Goal: Task Accomplishment & Management: Manage account settings

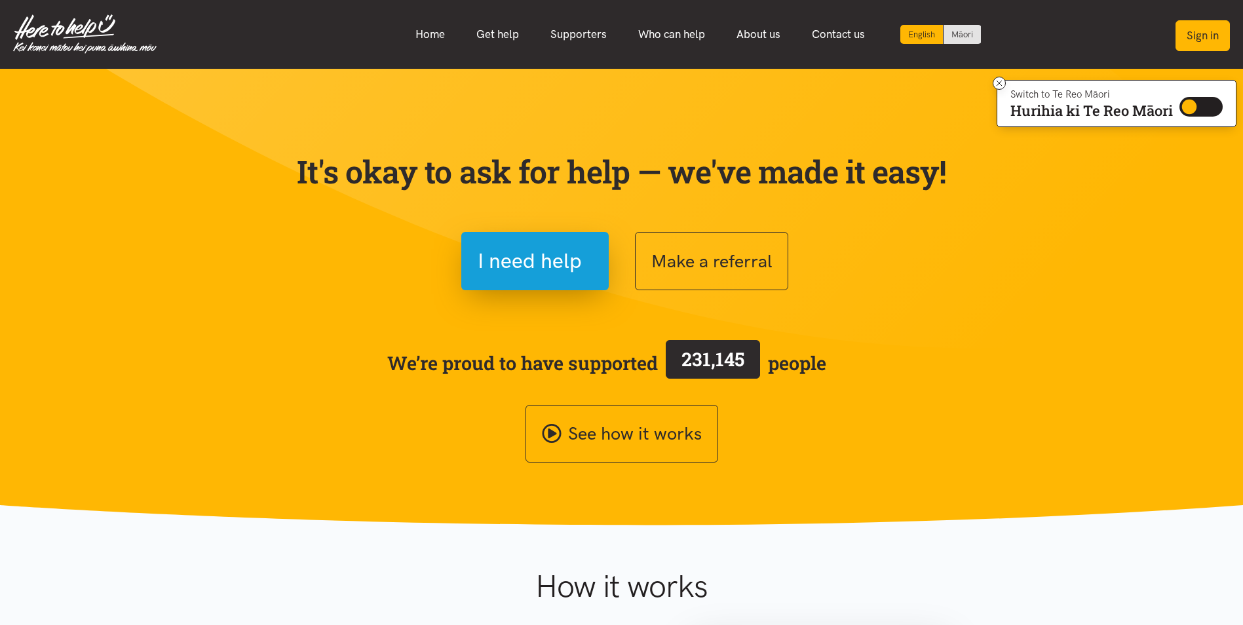
click at [1197, 37] on button "Sign in" at bounding box center [1202, 35] width 54 height 31
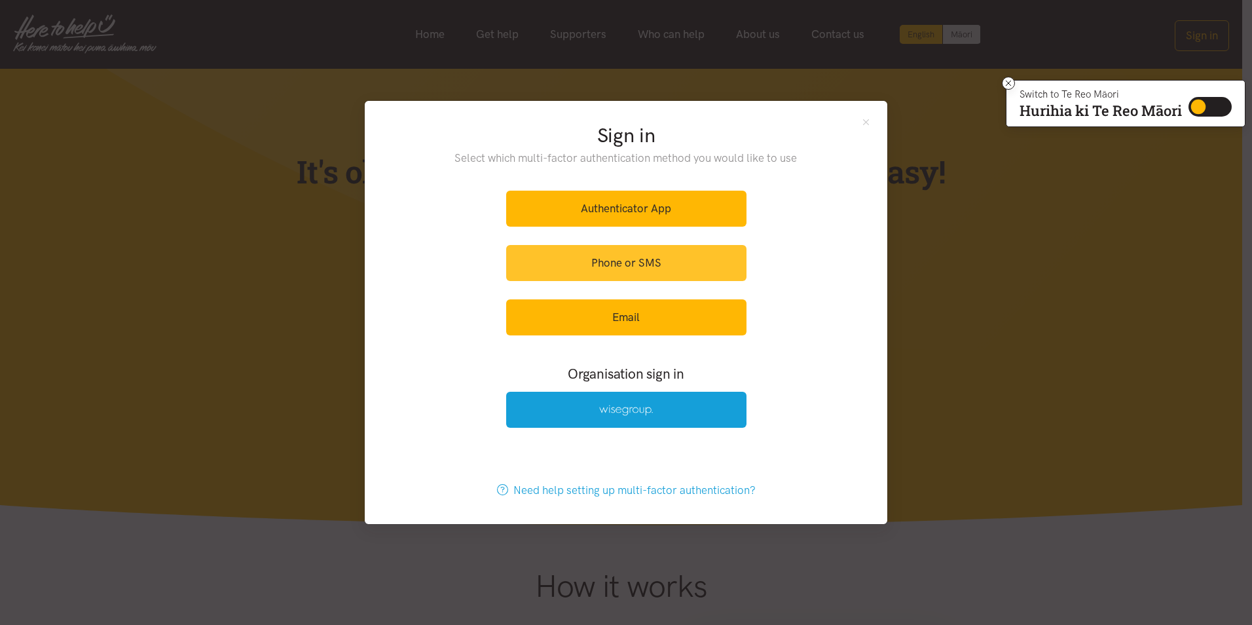
click at [616, 253] on link "Phone or SMS" at bounding box center [626, 263] width 240 height 36
click at [602, 263] on link "Phone or SMS" at bounding box center [626, 263] width 240 height 36
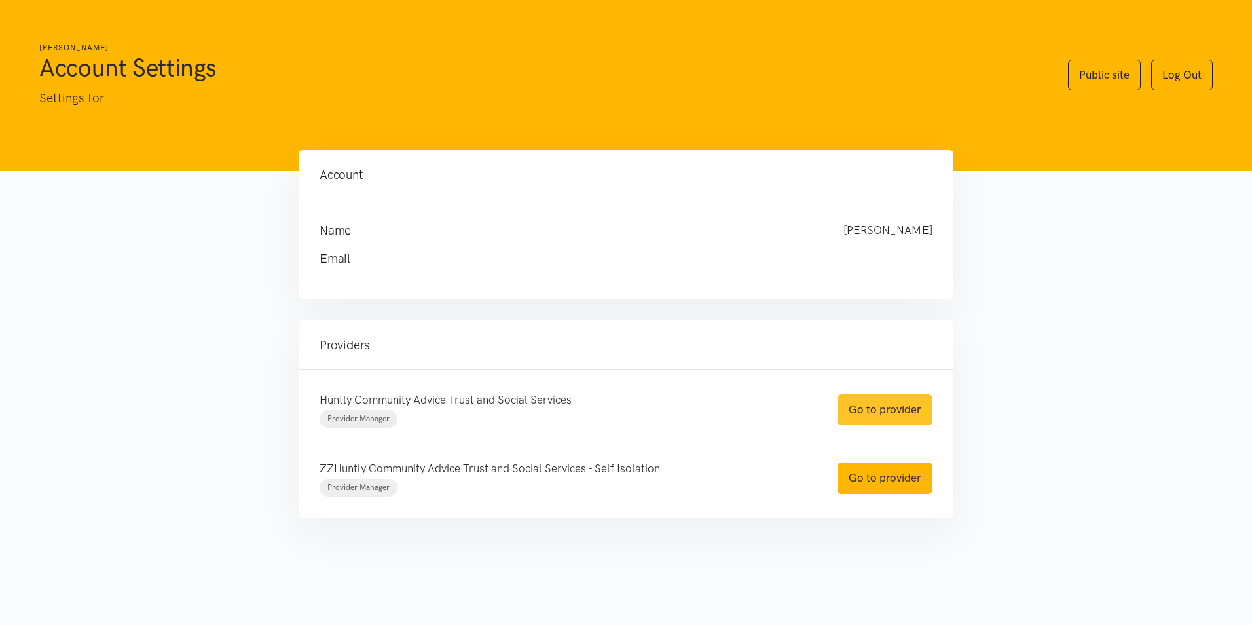
click at [876, 417] on link "Go to provider" at bounding box center [885, 409] width 95 height 31
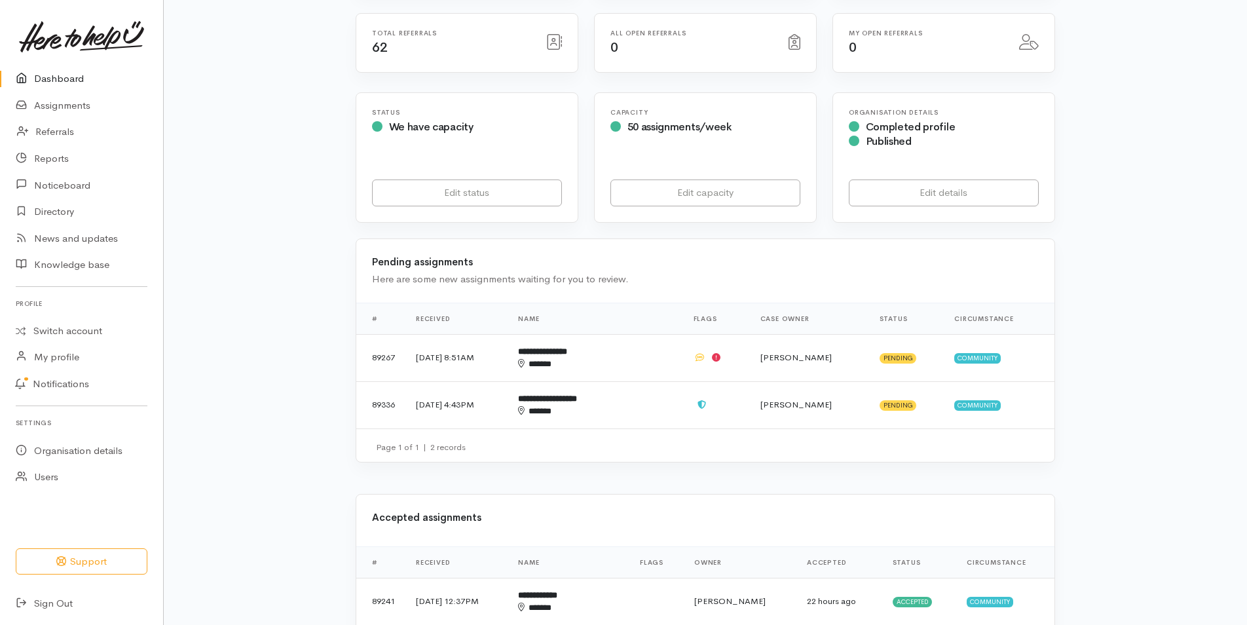
scroll to position [189, 0]
click at [567, 347] on b "**********" at bounding box center [542, 351] width 49 height 9
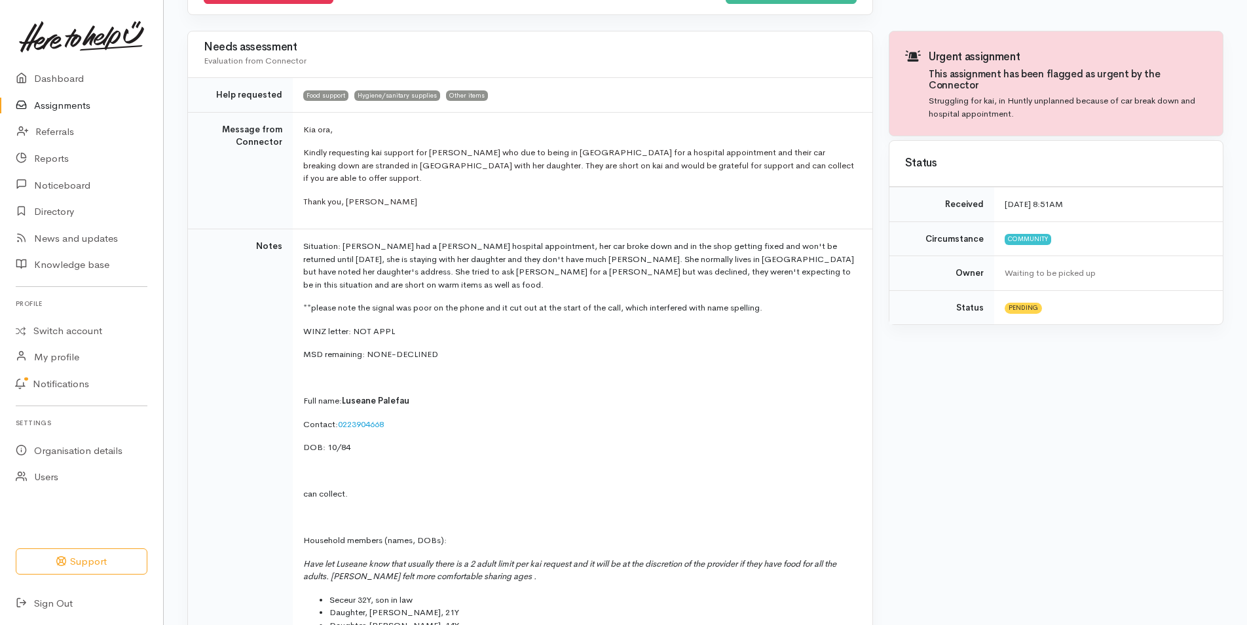
scroll to position [257, 0]
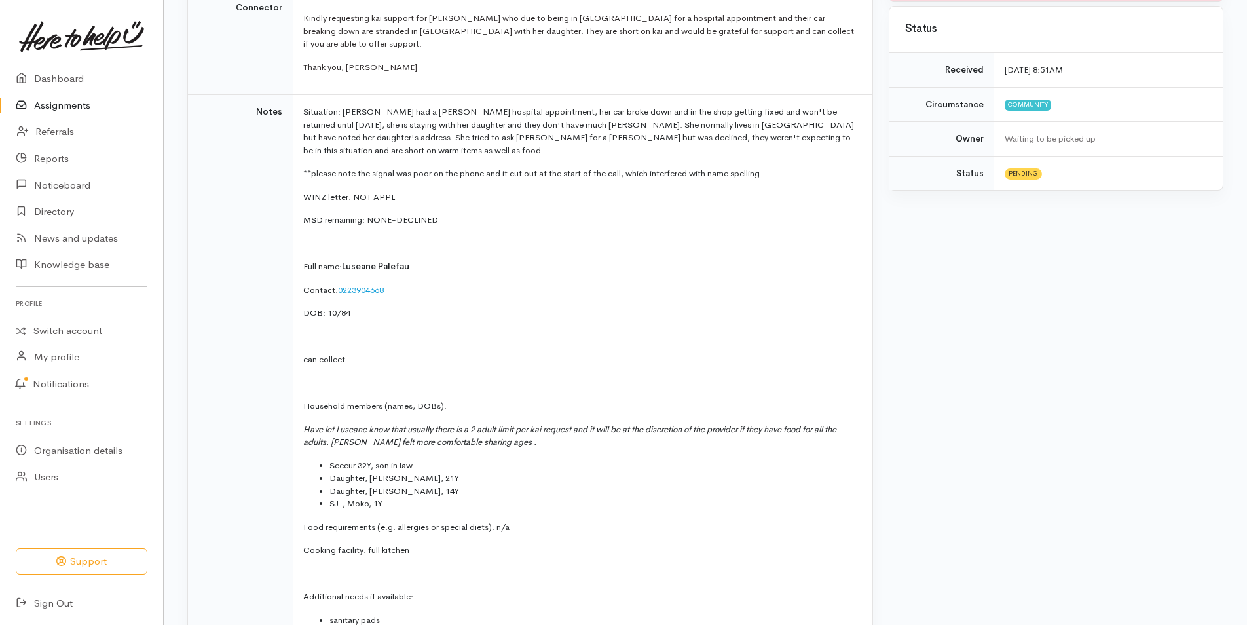
click at [585, 326] on td "Situation: Luseane had a Hamilton hospital appointment, her car broke down and …" at bounding box center [583, 402] width 580 height 614
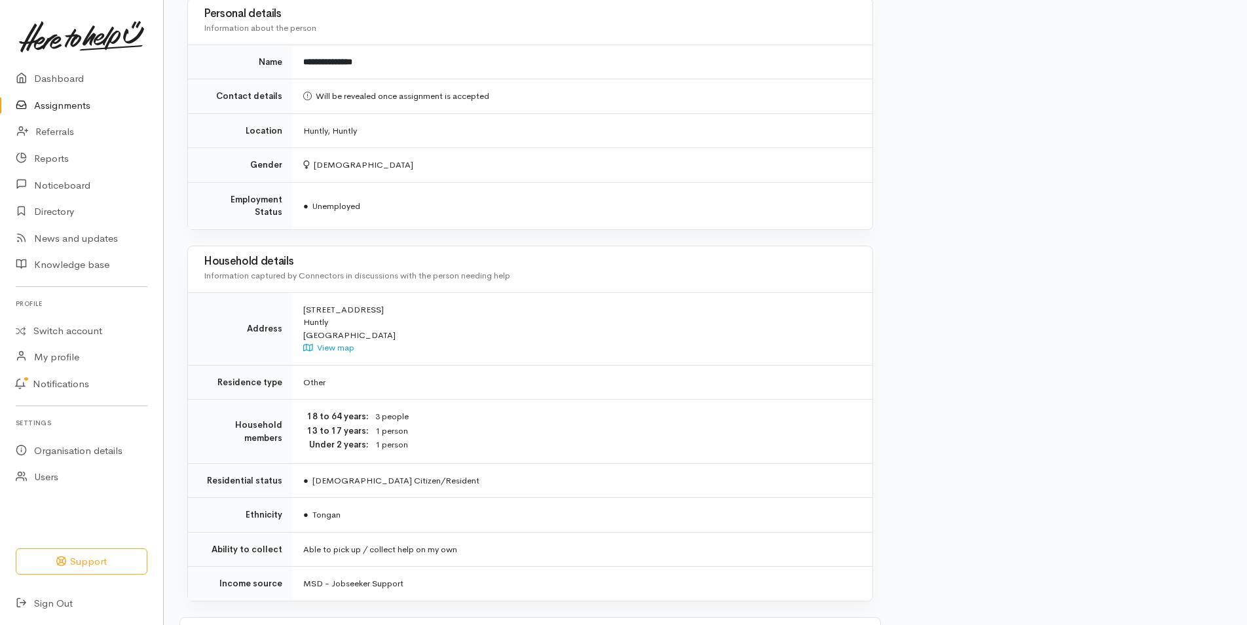
scroll to position [1208, 0]
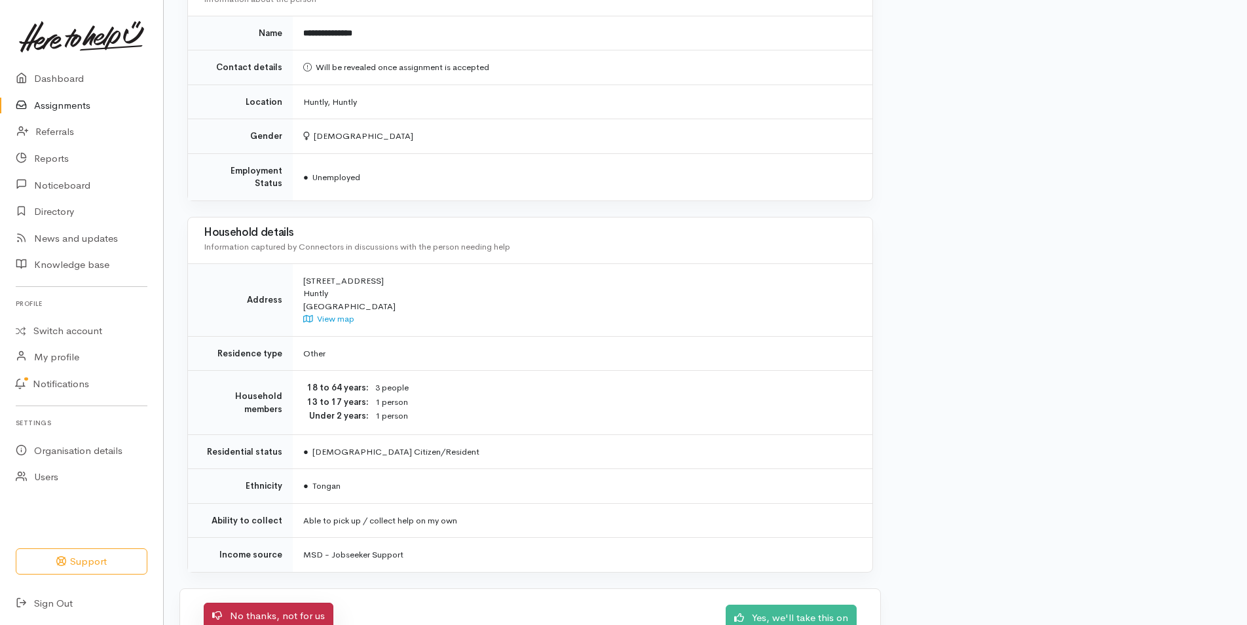
click at [274, 603] on link "No thanks, not for us" at bounding box center [269, 616] width 130 height 27
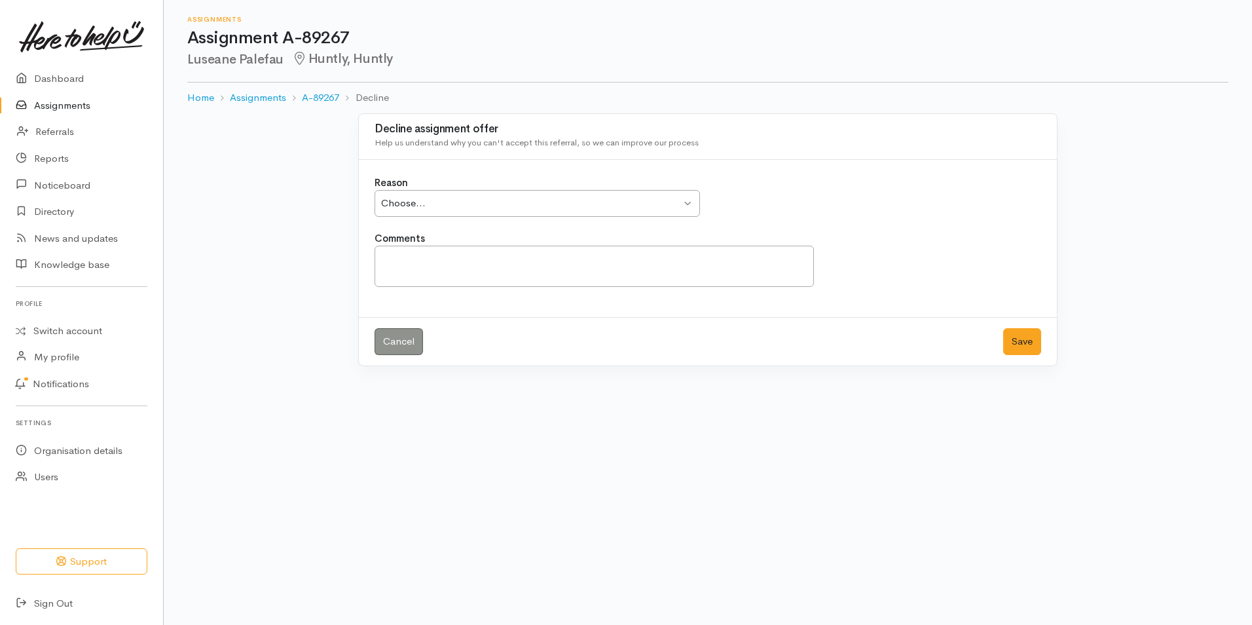
click at [683, 204] on div "Choose... Choose..." at bounding box center [538, 203] width 326 height 27
click at [691, 208] on div "We're too busy / overloaded We're too busy / overloaded" at bounding box center [538, 203] width 326 height 27
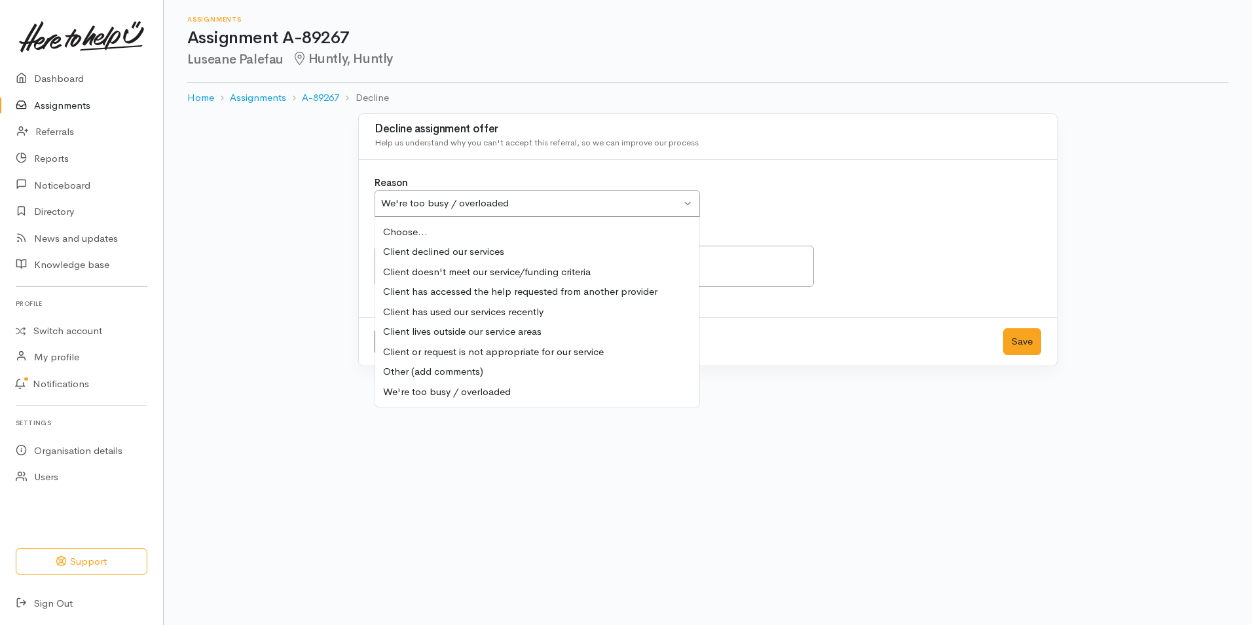
click at [695, 204] on div "We're too busy / overloaded We're too busy / overloaded" at bounding box center [538, 203] width 326 height 27
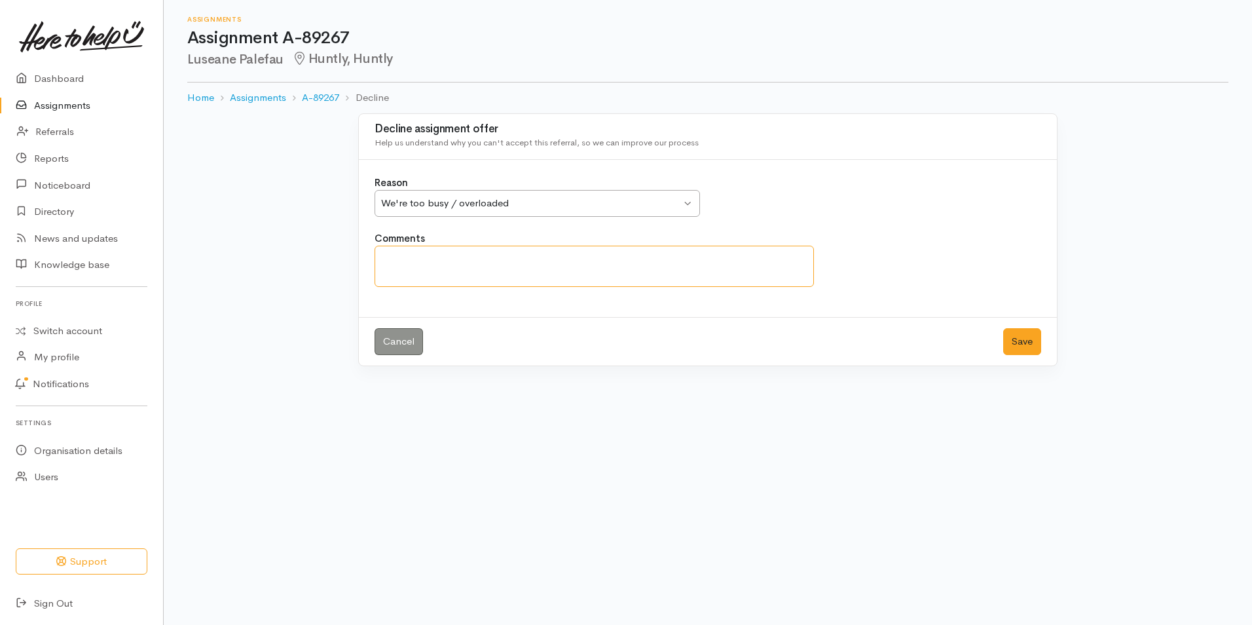
click at [405, 255] on textarea "Comments" at bounding box center [595, 266] width 440 height 41
type textarea "Please refer to Huntly west, nga mihi"
click at [1026, 347] on button "Save" at bounding box center [1022, 341] width 38 height 27
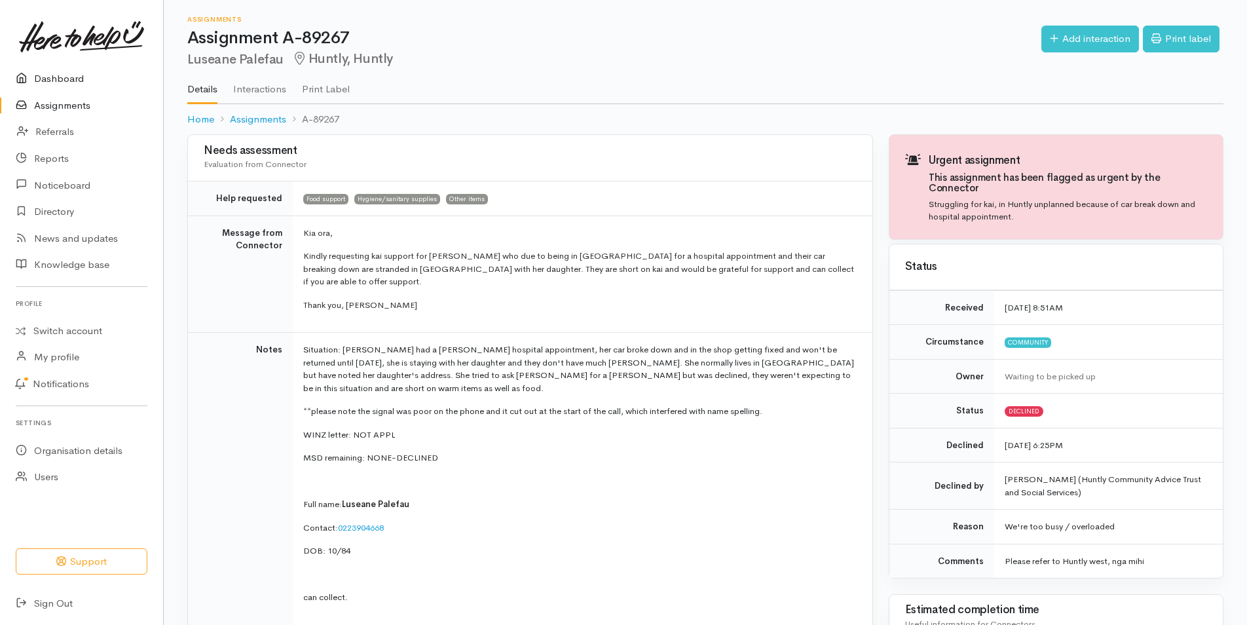
click at [53, 77] on link "Dashboard" at bounding box center [81, 79] width 163 height 27
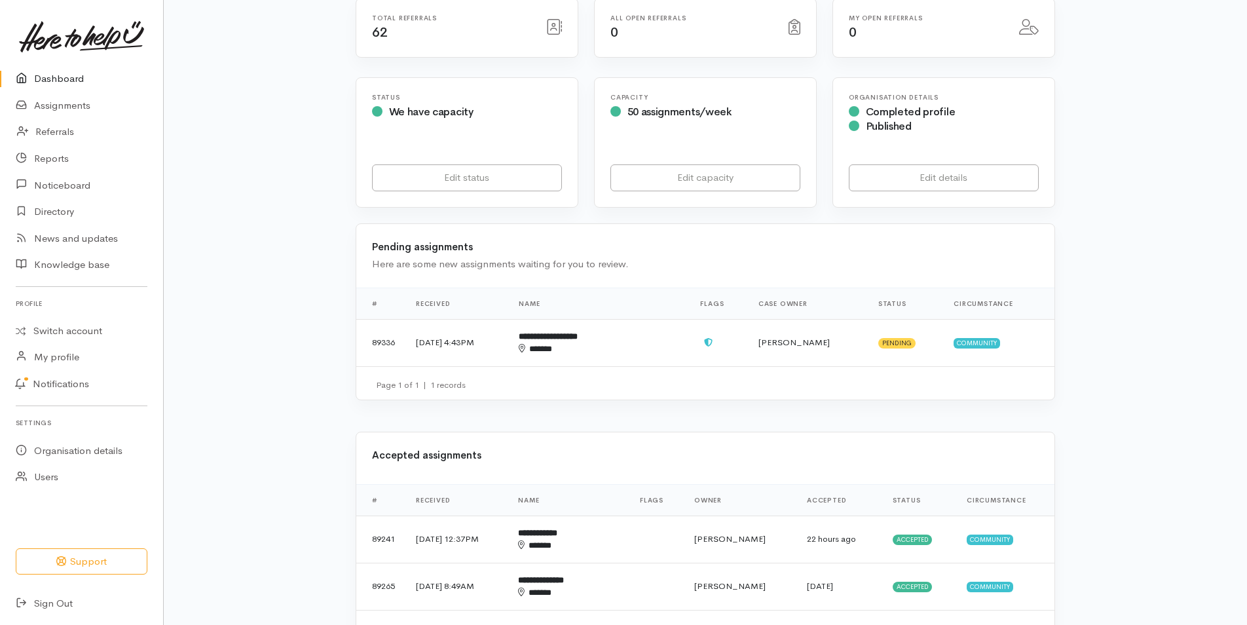
scroll to position [212, 0]
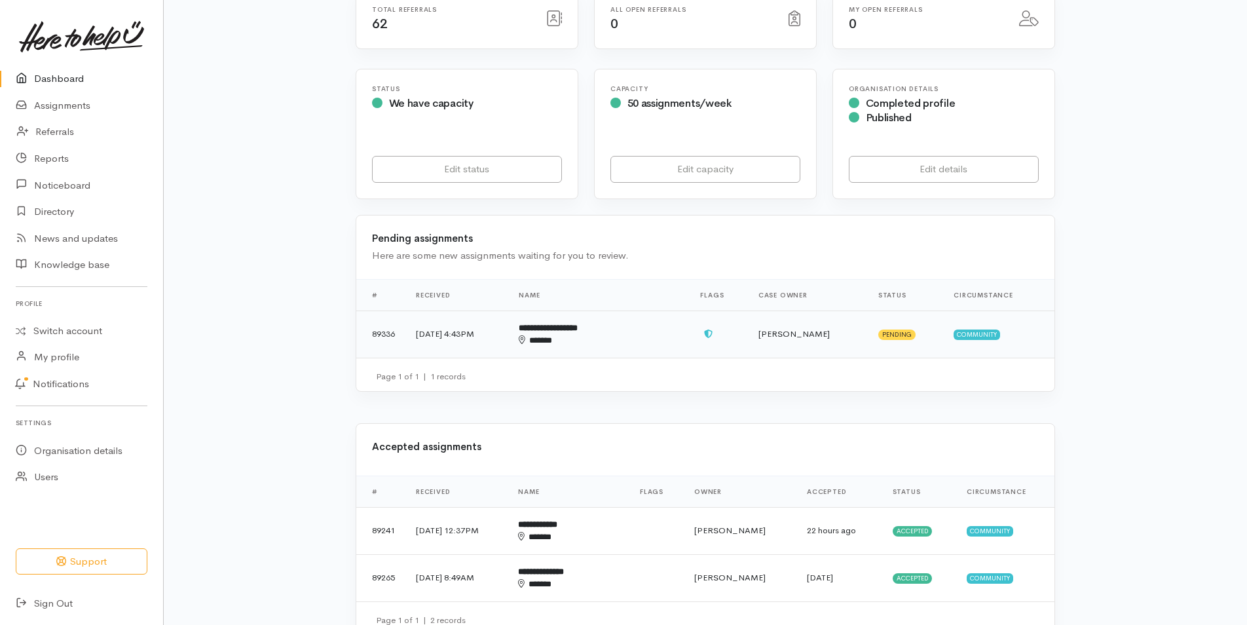
click at [596, 337] on div "******" at bounding box center [578, 340] width 119 height 13
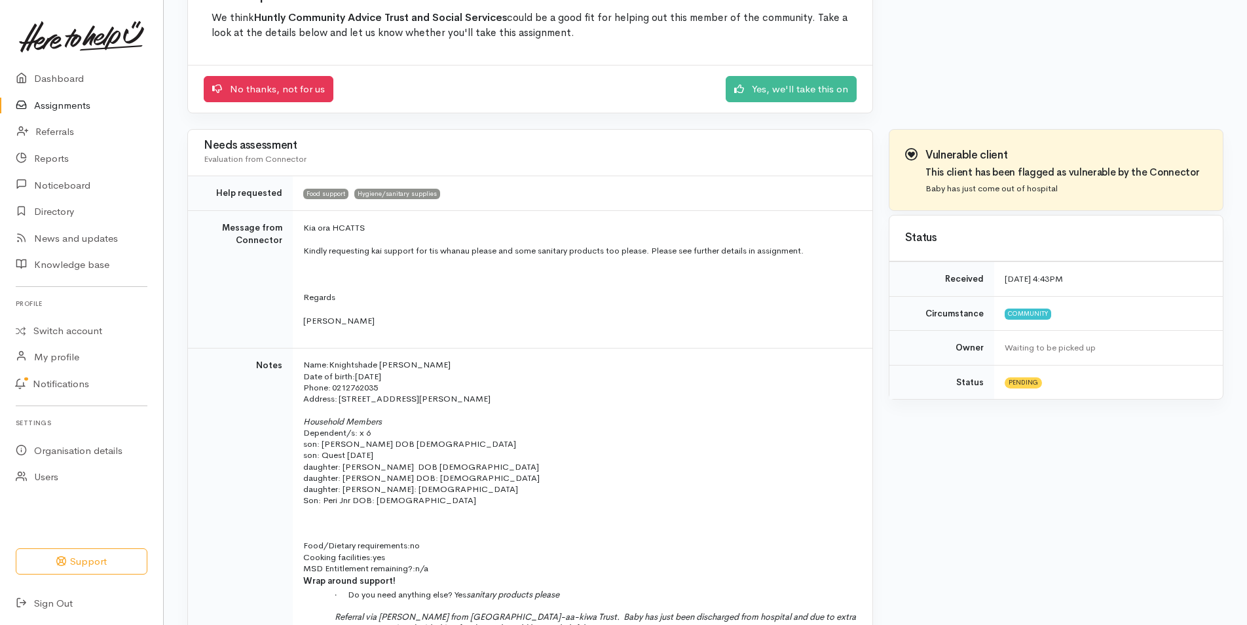
scroll to position [149, 0]
click at [774, 91] on link "Yes, we'll take this on" at bounding box center [791, 88] width 131 height 27
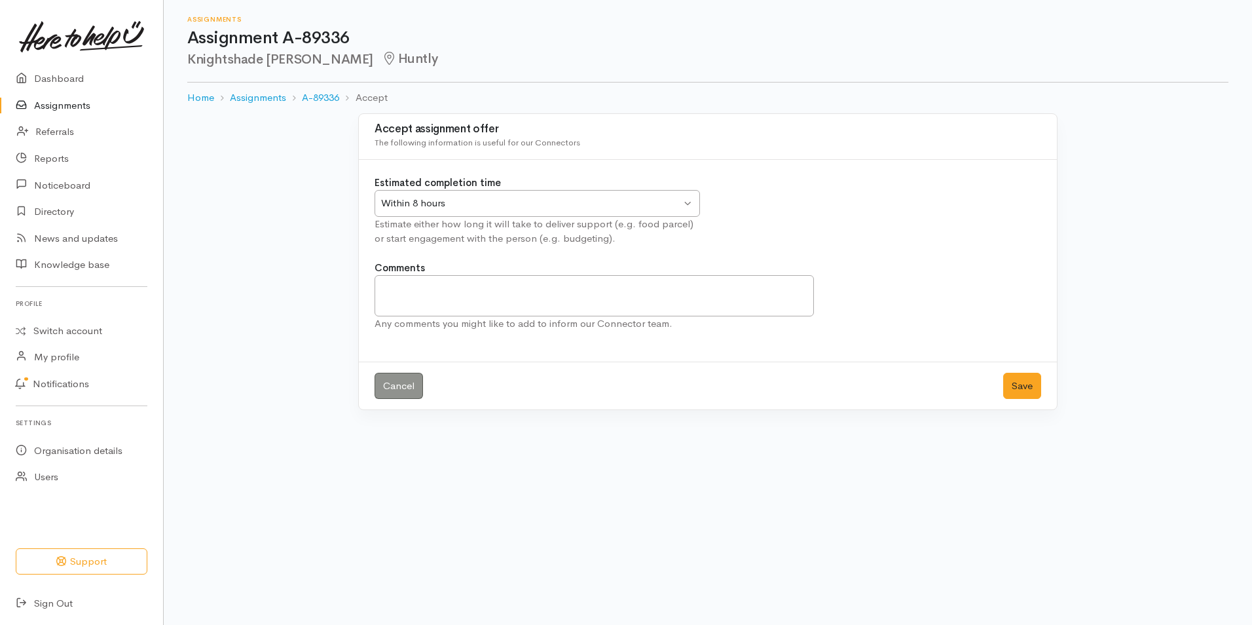
click at [684, 199] on div "Within 8 hours Within 8 hours" at bounding box center [538, 203] width 326 height 27
click at [1024, 396] on button "Save" at bounding box center [1022, 386] width 38 height 27
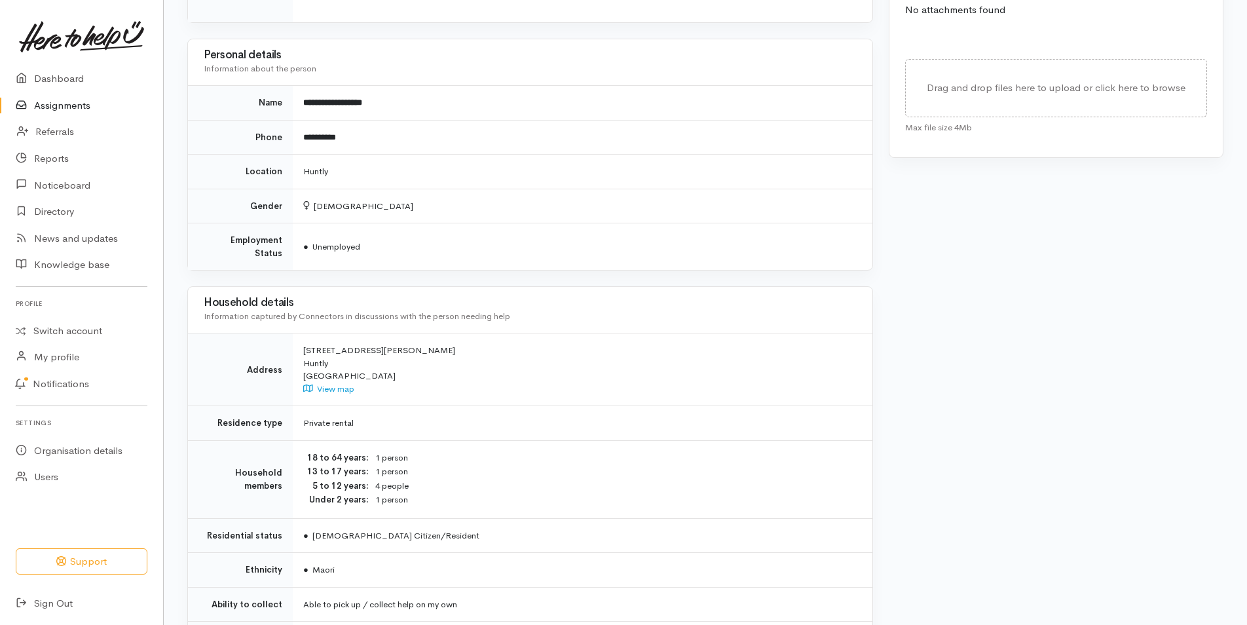
scroll to position [681, 0]
click at [60, 79] on link "Dashboard" at bounding box center [81, 79] width 163 height 27
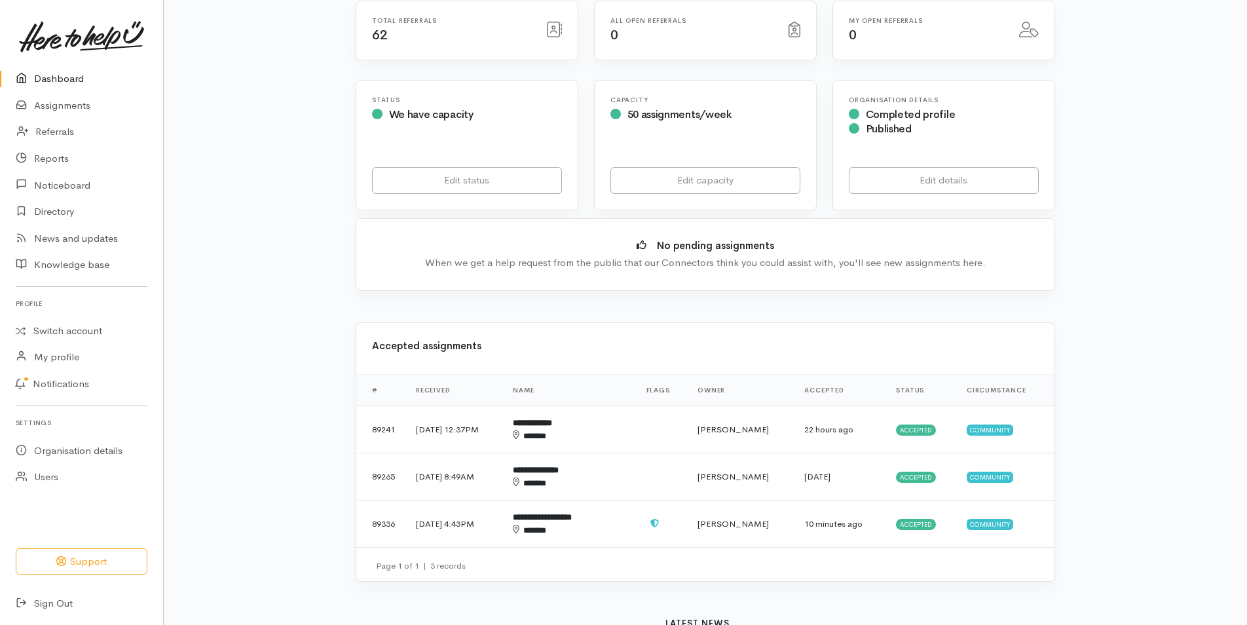
scroll to position [204, 0]
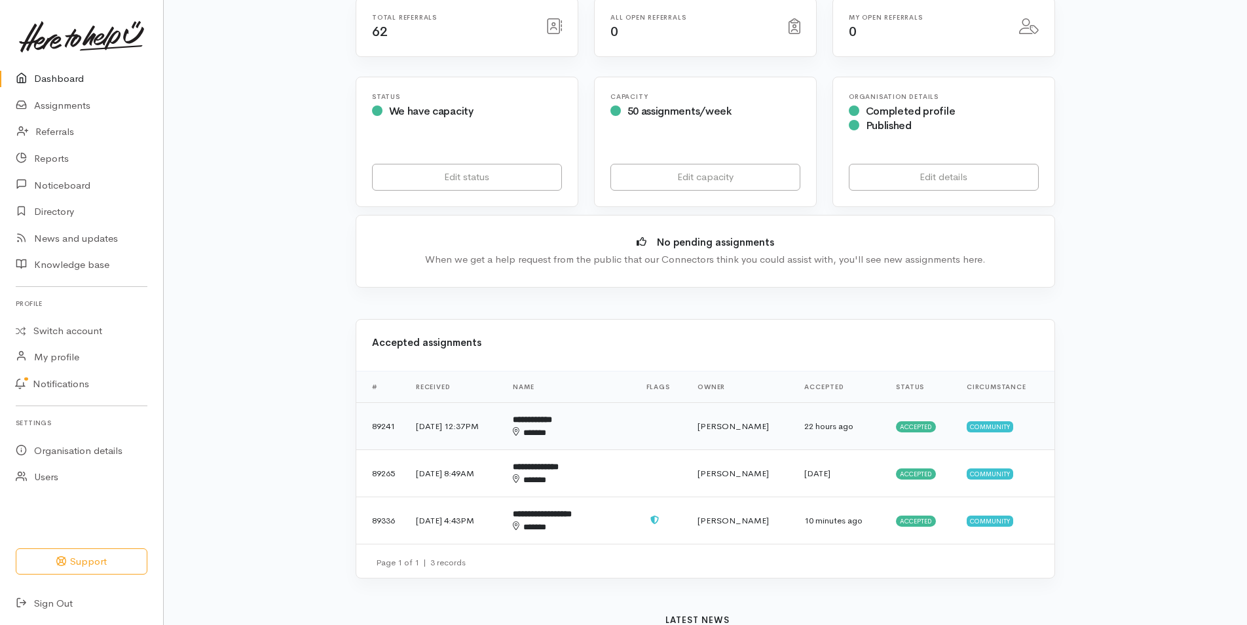
click at [552, 417] on b "**********" at bounding box center [532, 419] width 39 height 9
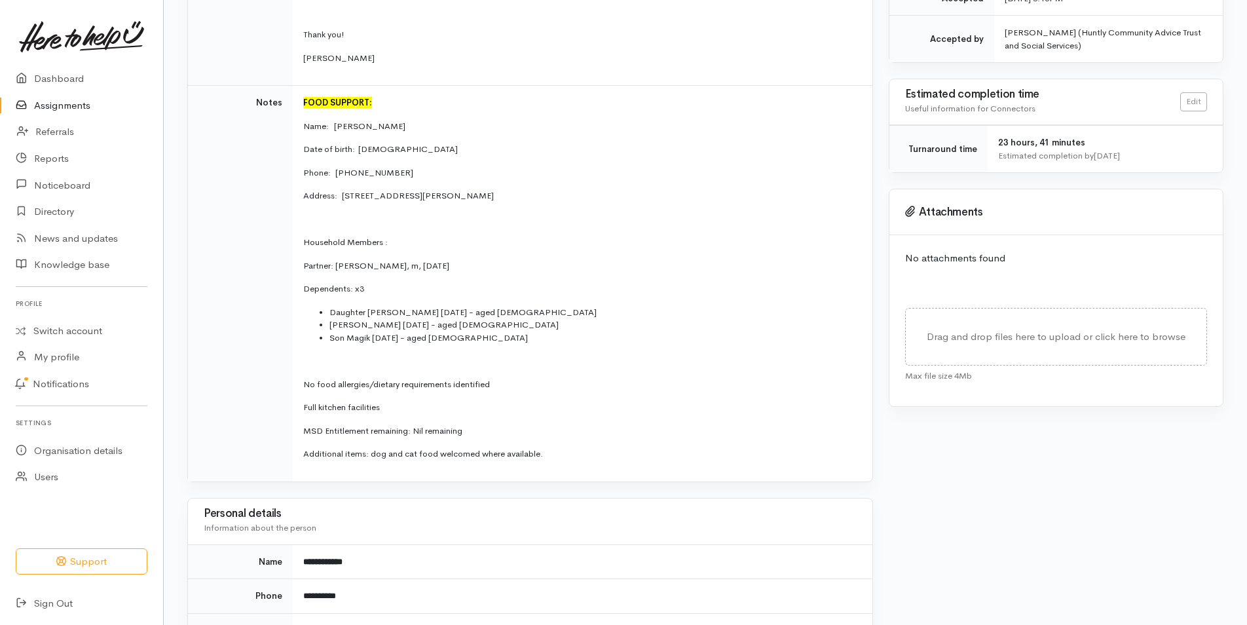
scroll to position [352, 0]
click at [57, 78] on link "Dashboard" at bounding box center [81, 79] width 163 height 27
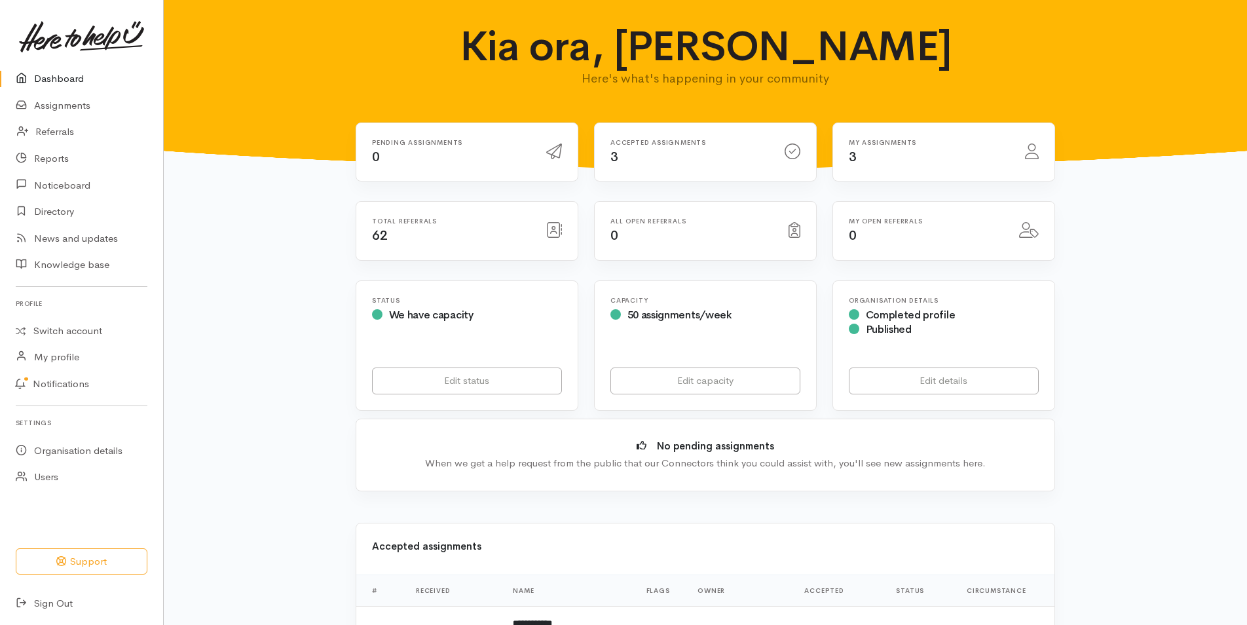
click at [553, 227] on icon at bounding box center [554, 230] width 16 height 16
